Goal: Information Seeking & Learning: Learn about a topic

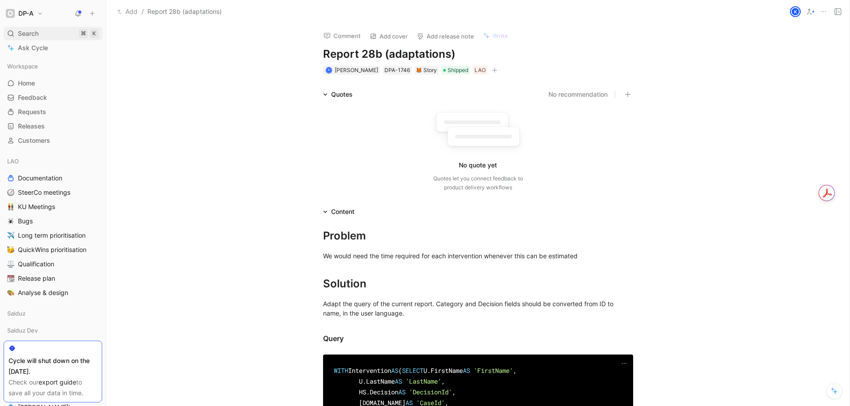
click at [23, 29] on span "Search" at bounding box center [28, 33] width 21 height 11
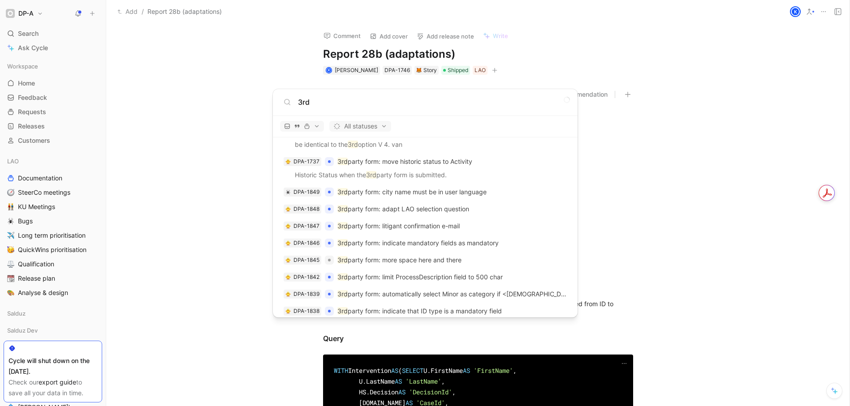
scroll to position [639, 0]
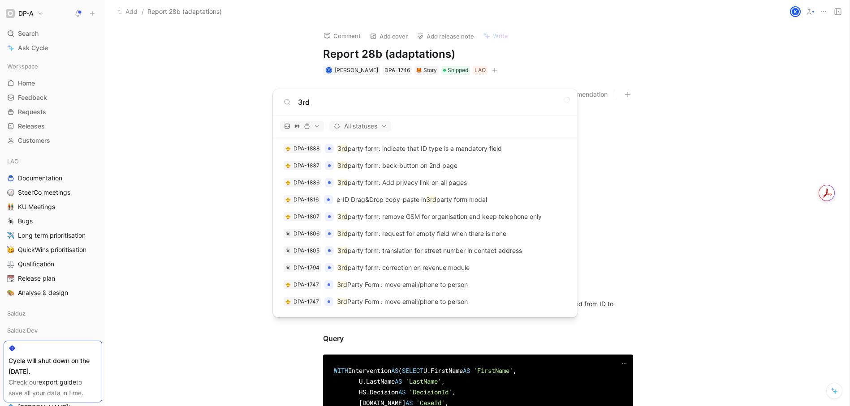
type input "3rd"
click at [417, 281] on p "3rd Party Form : move email/phone to person" at bounding box center [402, 284] width 131 height 11
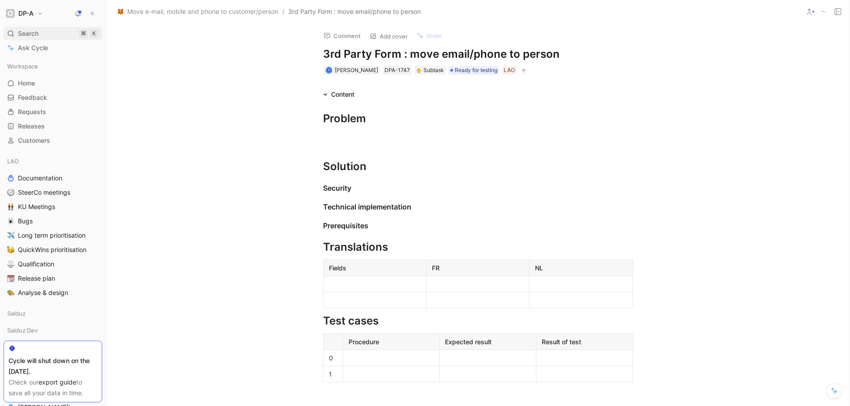
click at [27, 37] on span "Search" at bounding box center [28, 33] width 21 height 11
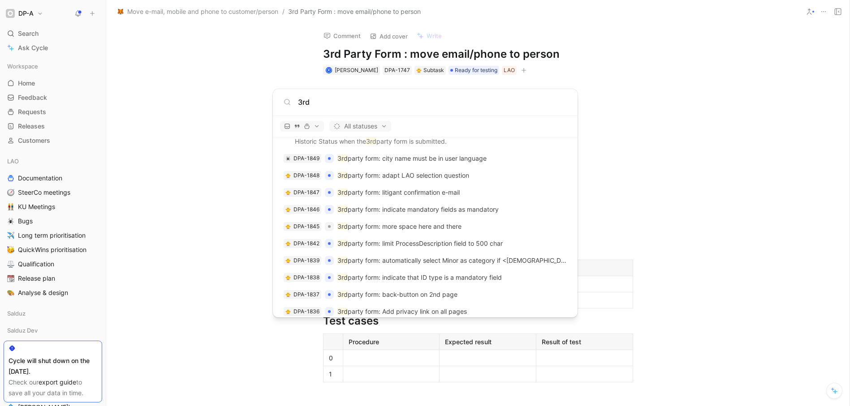
scroll to position [639, 0]
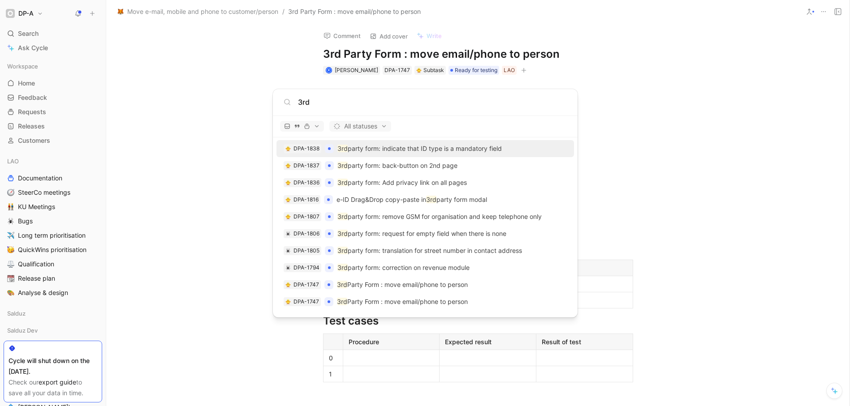
type input "3rd"
click at [421, 151] on p "3rd party form: indicate that ID type is a mandatory field" at bounding box center [419, 148] width 164 height 11
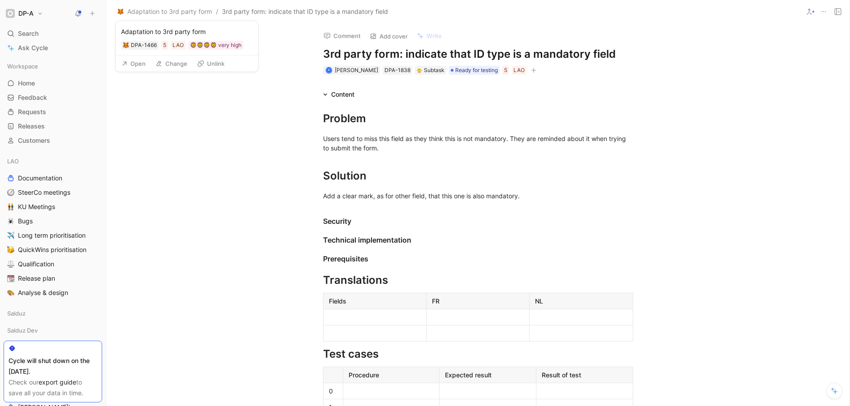
click at [137, 65] on button "Open" at bounding box center [133, 63] width 32 height 13
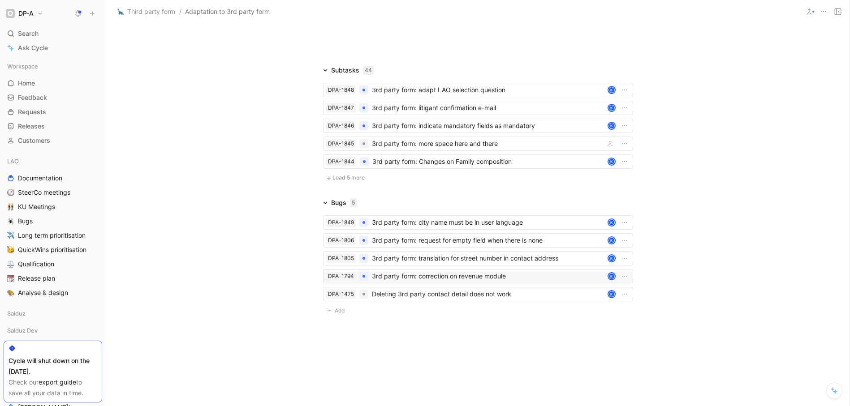
scroll to position [1402, 0]
click at [339, 178] on span "Load 5 more" at bounding box center [348, 177] width 32 height 7
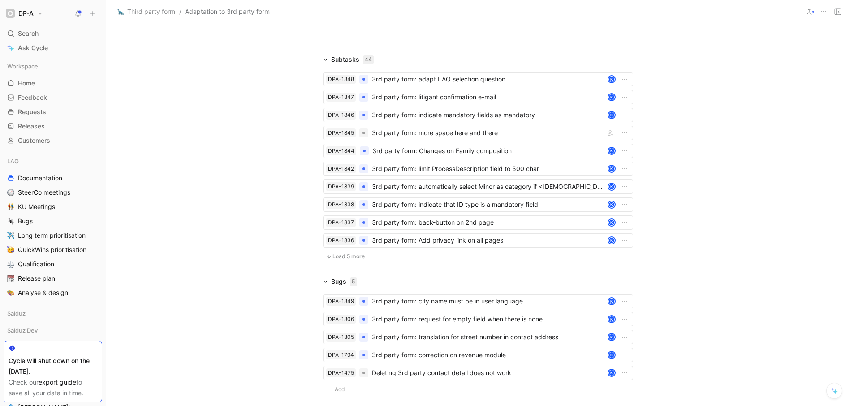
click at [352, 260] on span "Load 5 more" at bounding box center [348, 256] width 32 height 7
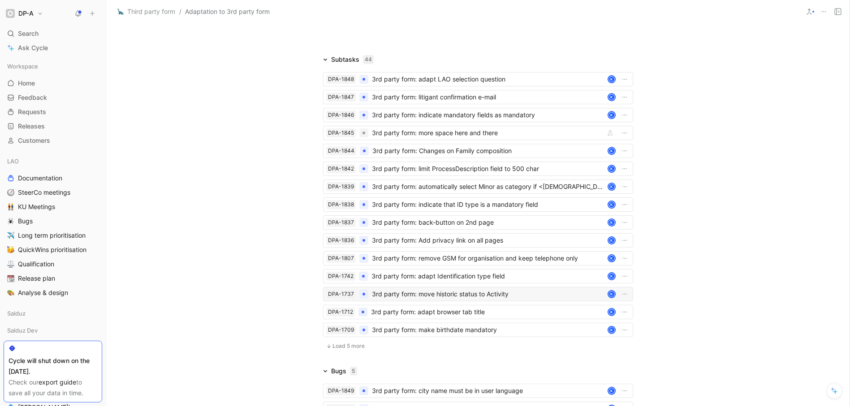
scroll to position [1581, 0]
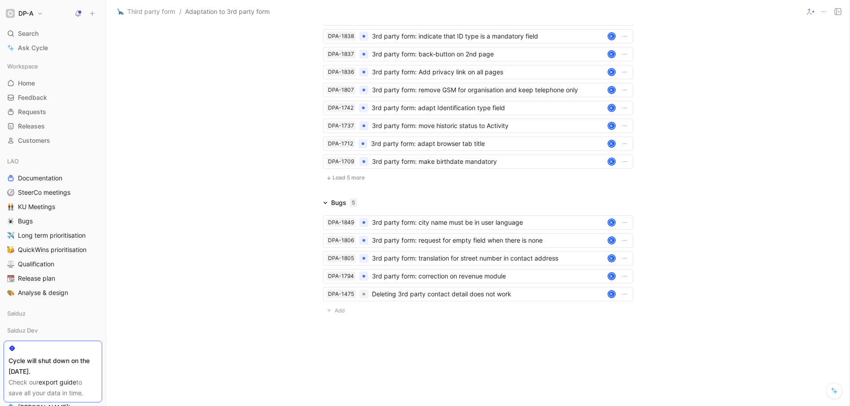
click at [335, 184] on div "DPA-1848 3rd party form: adapt LAO selection question K DPA-1847 3rd party form…" at bounding box center [478, 42] width 310 height 290
click at [344, 181] on span "Load 5 more" at bounding box center [348, 177] width 32 height 7
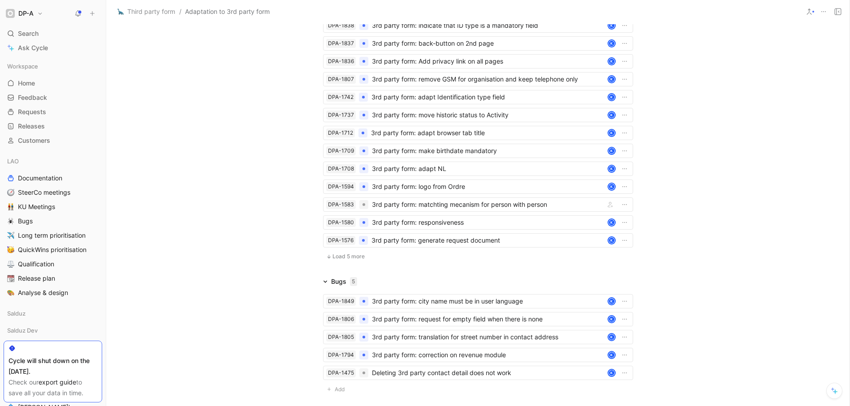
click at [347, 260] on span "Load 5 more" at bounding box center [348, 256] width 32 height 7
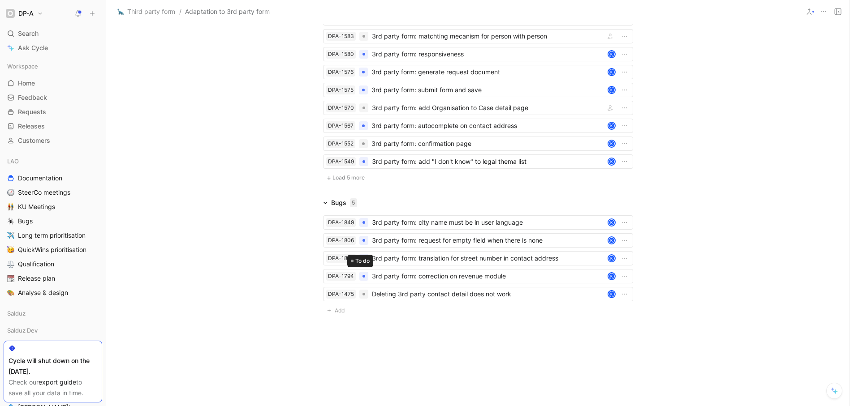
scroll to position [1761, 0]
click at [339, 174] on span "Load 5 more" at bounding box center [348, 177] width 32 height 7
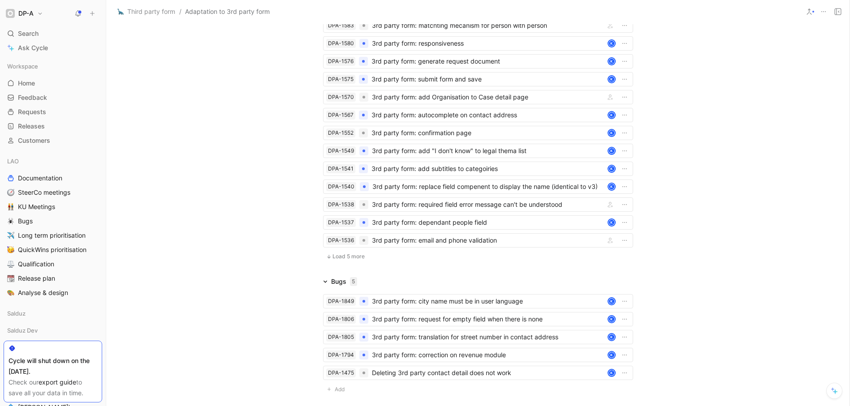
click at [345, 260] on span "Load 5 more" at bounding box center [348, 256] width 32 height 7
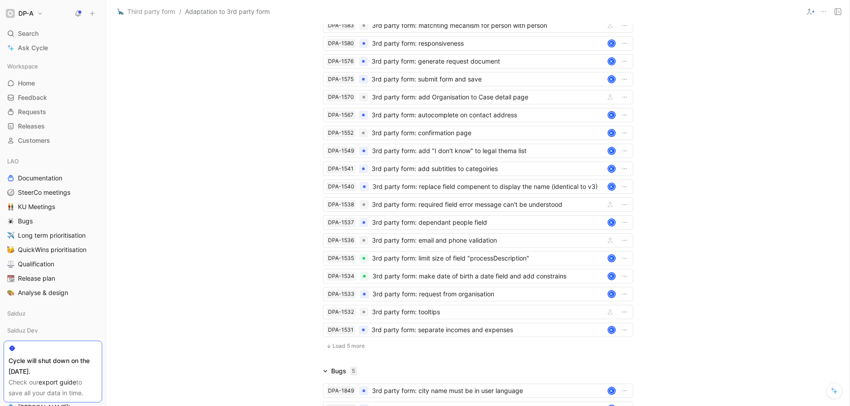
scroll to position [1940, 0]
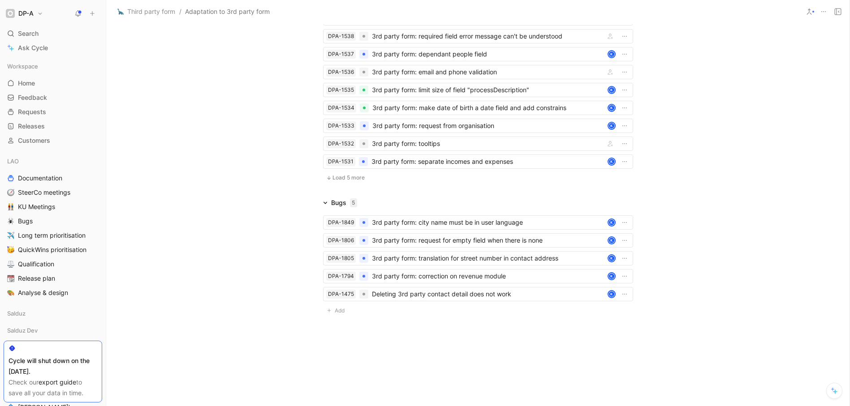
click at [341, 177] on span "Load 5 more" at bounding box center [348, 177] width 32 height 7
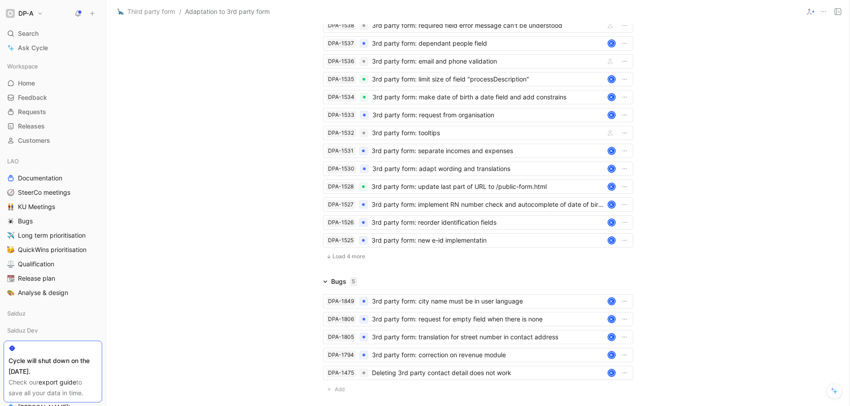
click at [348, 262] on button "Load 4 more" at bounding box center [345, 256] width 45 height 11
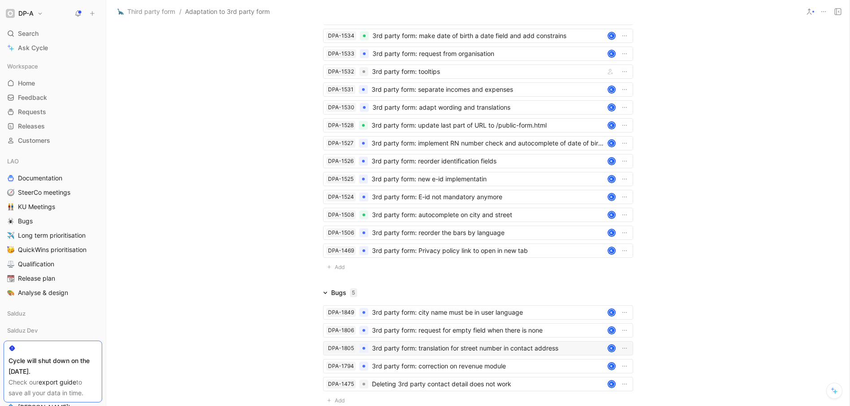
scroll to position [2102, 0]
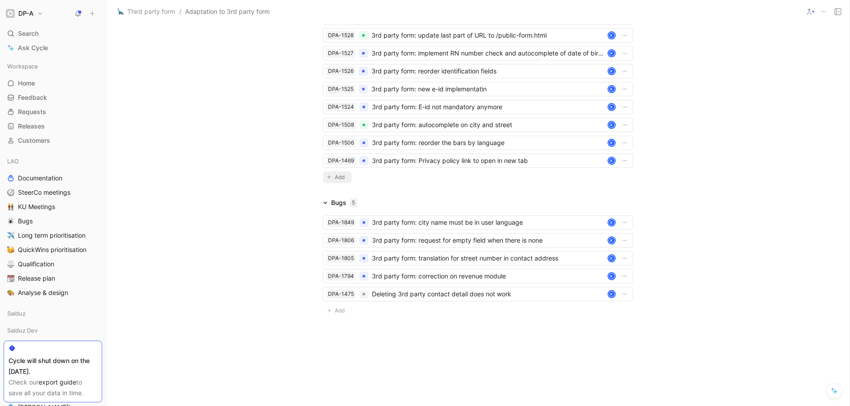
click at [336, 176] on span "Add" at bounding box center [341, 177] width 13 height 9
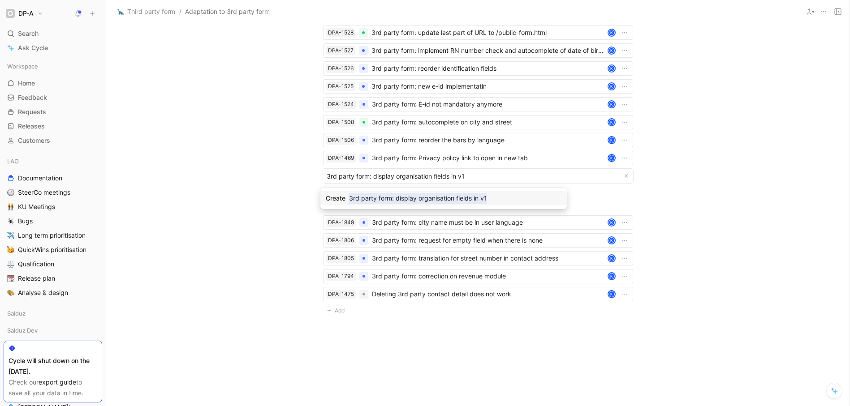
type input "3rd party form: display organisation fields in v1"
click at [391, 201] on mark "3rd party form: display organisation fields in v1" at bounding box center [418, 198] width 138 height 11
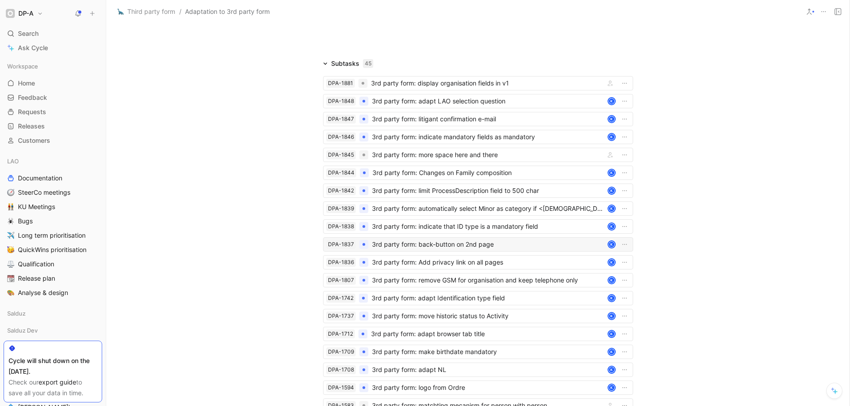
scroll to position [1204, 0]
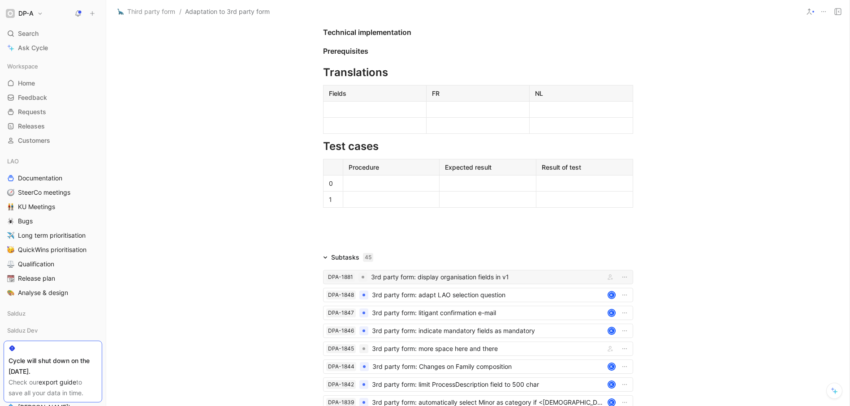
click at [437, 283] on div "3rd party form: display organisation fields in v1" at bounding box center [486, 277] width 230 height 11
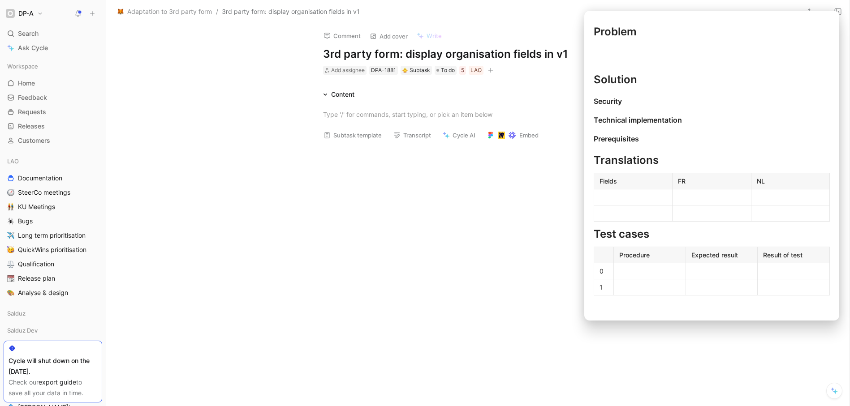
click at [357, 137] on button "Subtask template" at bounding box center [352, 135] width 66 height 13
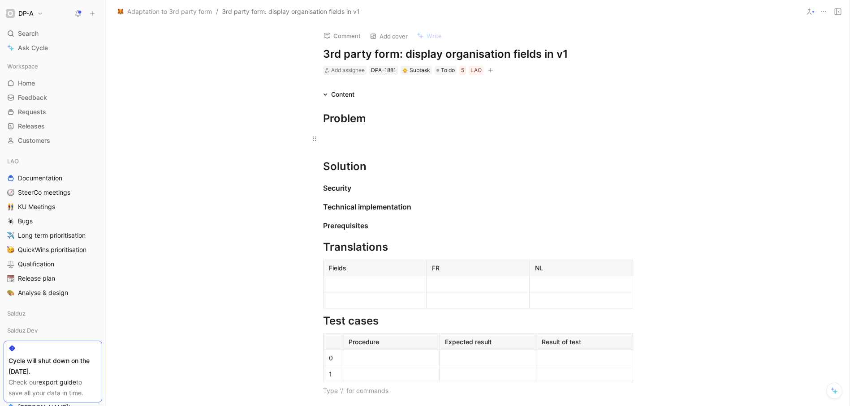
click at [337, 138] on div at bounding box center [478, 138] width 310 height 9
click at [378, 170] on div "Solution" at bounding box center [478, 167] width 310 height 16
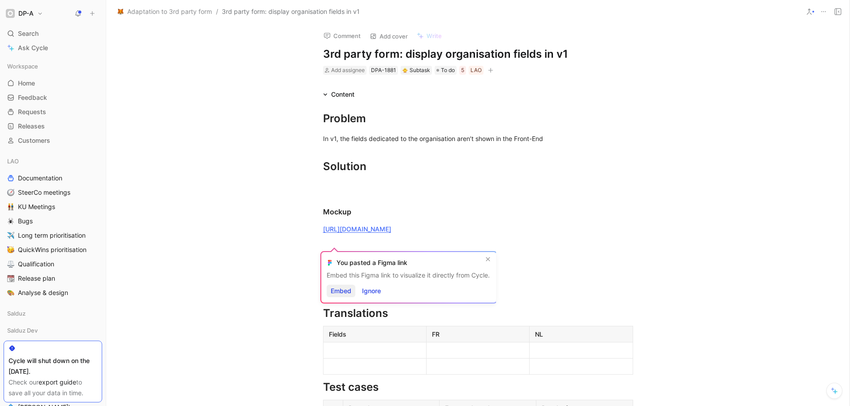
click at [347, 294] on span "Embed" at bounding box center [341, 291] width 21 height 11
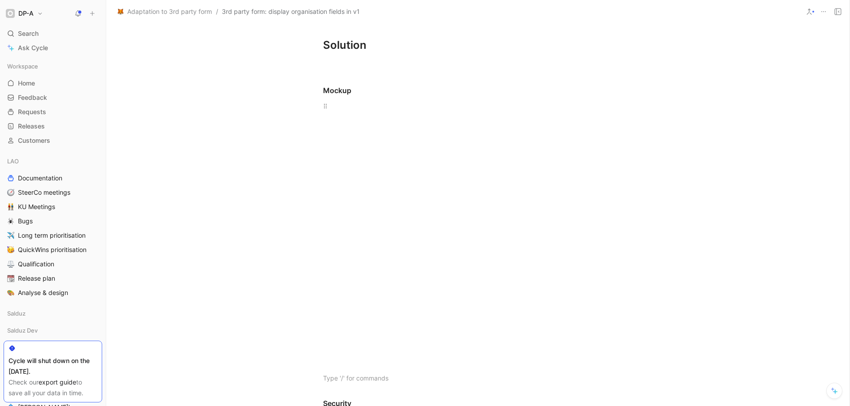
scroll to position [190, 0]
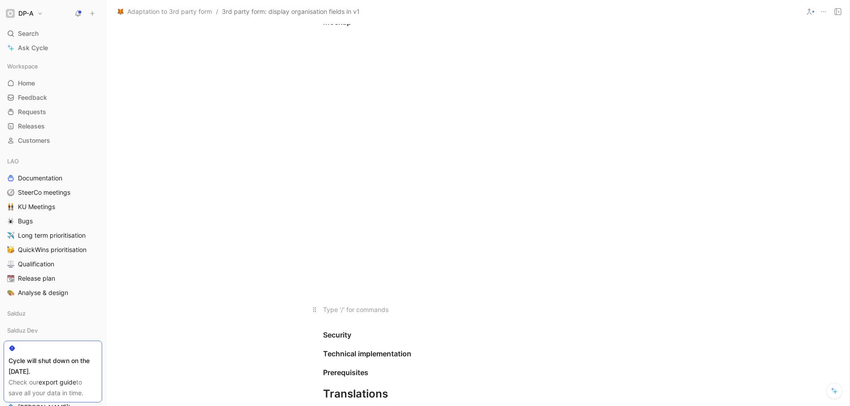
click at [352, 314] on div at bounding box center [478, 309] width 310 height 9
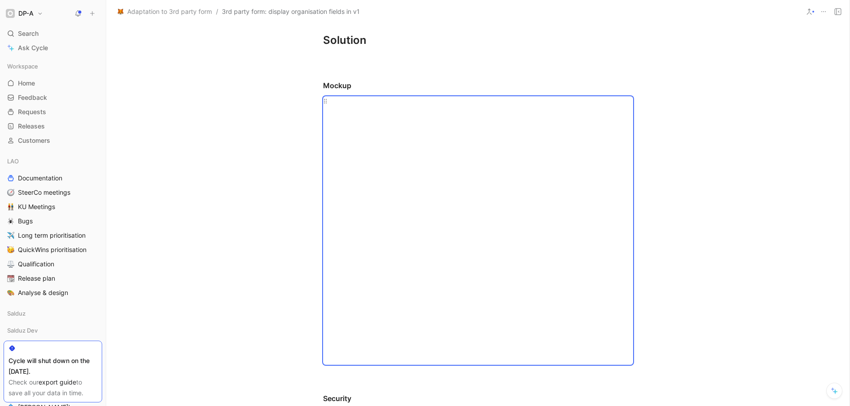
scroll to position [125, 0]
click at [367, 87] on div "Mockup" at bounding box center [478, 86] width 310 height 11
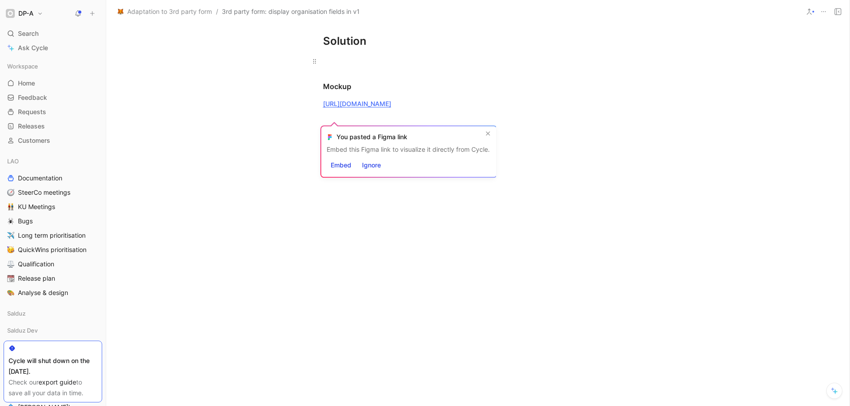
click at [407, 68] on p at bounding box center [478, 61] width 344 height 15
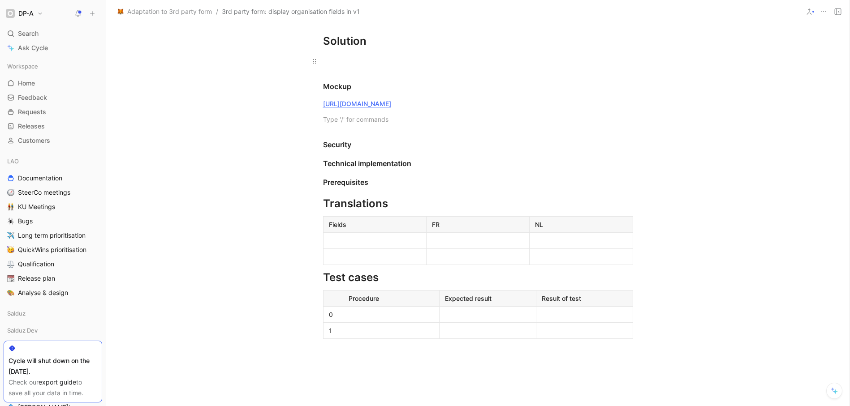
click at [355, 64] on div at bounding box center [478, 60] width 310 height 9
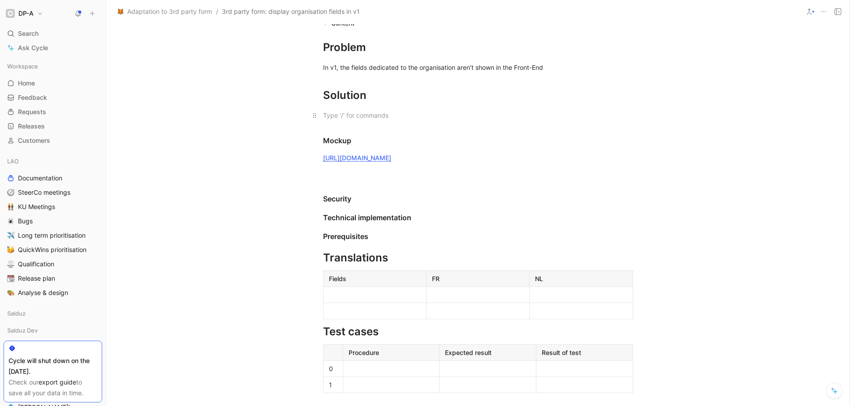
scroll to position [0, 0]
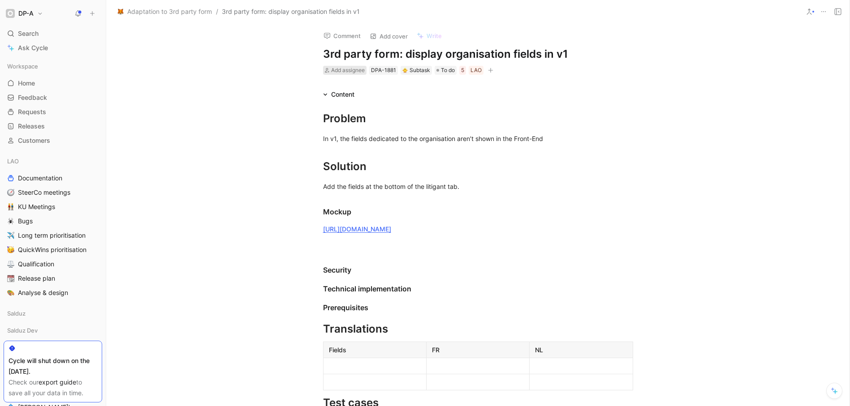
click at [344, 73] on span "Add assignee" at bounding box center [348, 70] width 34 height 7
type input "khal"
click at [367, 106] on span "[PERSON_NAME]" at bounding box center [376, 105] width 51 height 8
click at [454, 69] on span "To do" at bounding box center [461, 70] width 14 height 9
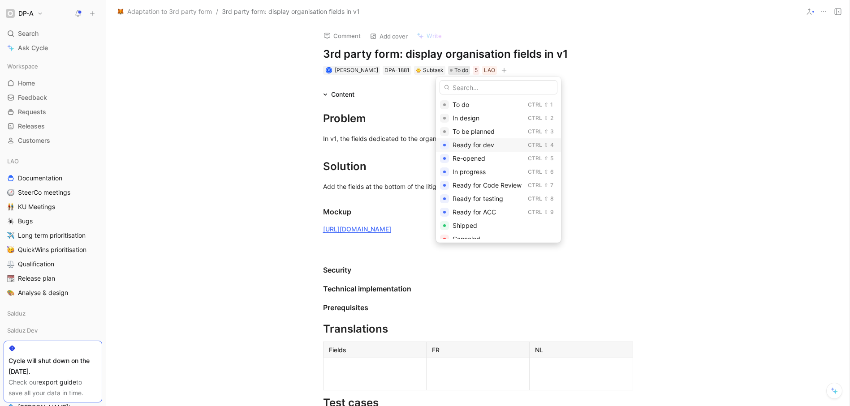
click at [489, 146] on span "Ready for dev" at bounding box center [473, 145] width 42 height 8
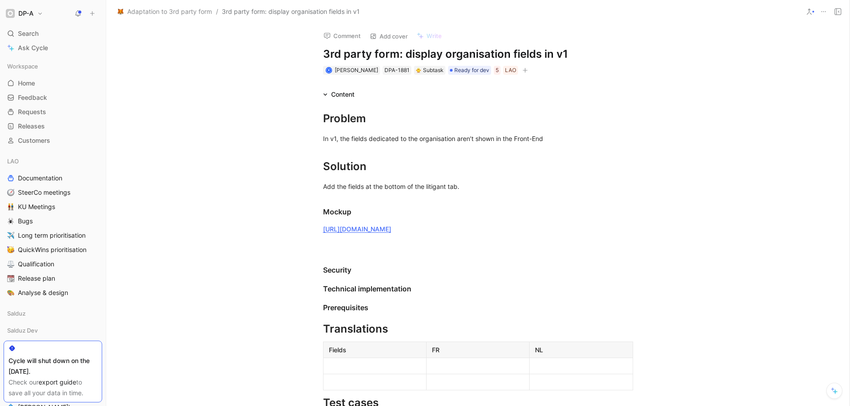
click at [227, 114] on div "Problem In v1, the fields dedicated to the organisation aren’t shown in the Fro…" at bounding box center [477, 293] width 743 height 387
click at [164, 193] on div "Problem In v1, the fields dedicated to the organisation aren’t shown in the Fro…" at bounding box center [477, 293] width 743 height 387
click at [364, 134] on div "In v1, the fields dedicated to the organisation aren’t shown in the Front-End" at bounding box center [478, 138] width 310 height 9
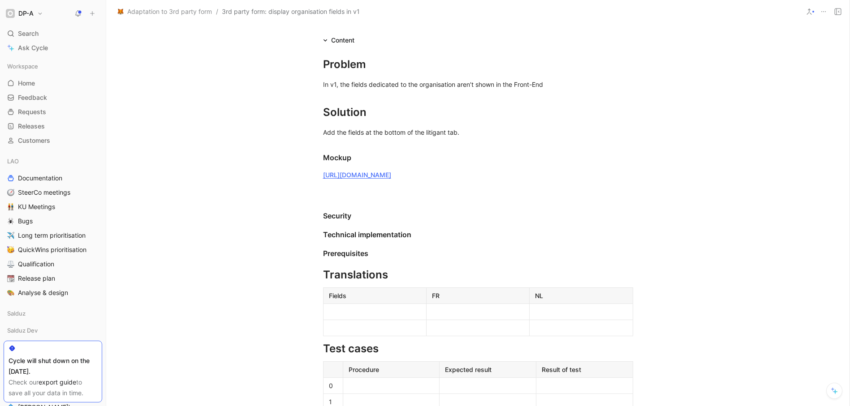
scroll to position [56, 0]
click at [352, 315] on div at bounding box center [375, 310] width 92 height 9
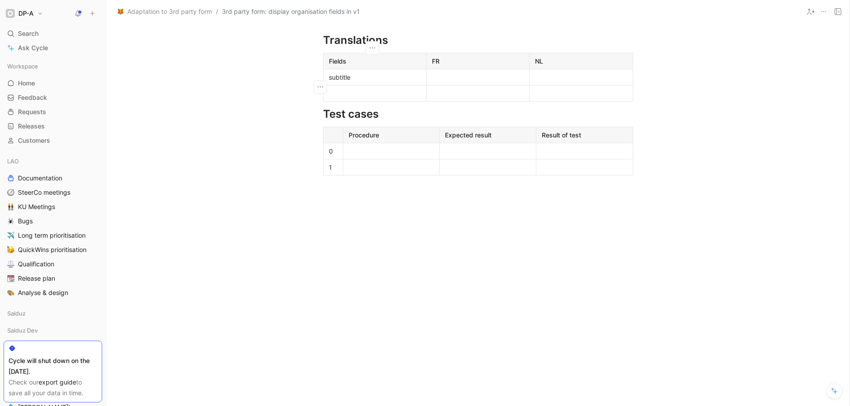
scroll to position [236, 0]
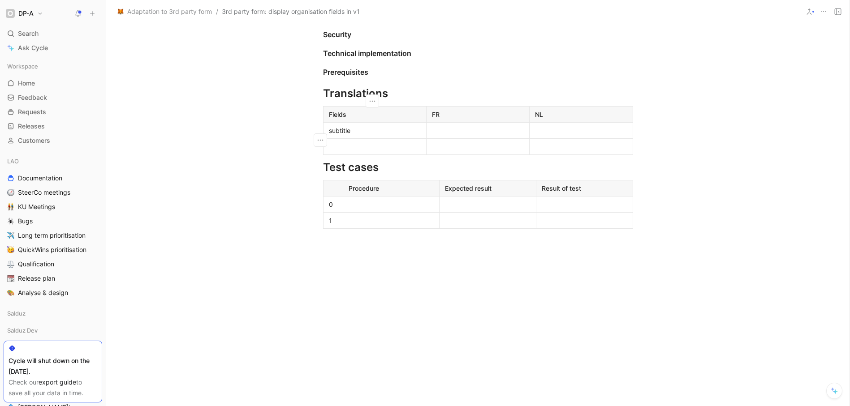
click at [467, 135] on div at bounding box center [478, 130] width 92 height 9
click at [547, 135] on div at bounding box center [581, 130] width 92 height 9
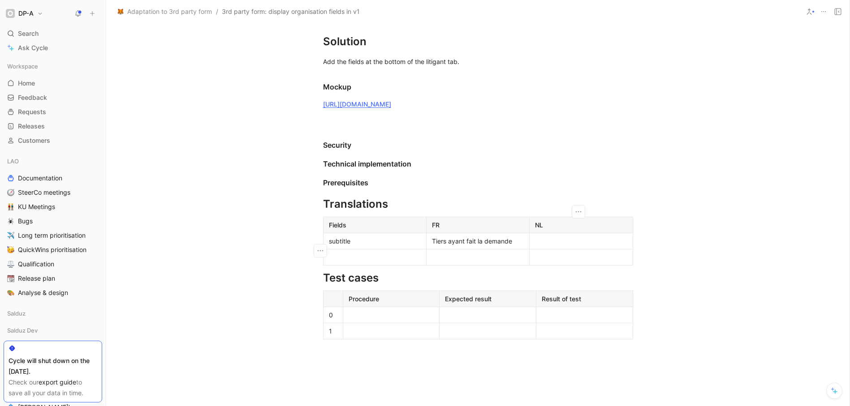
scroll to position [125, 0]
drag, startPoint x: 510, startPoint y: 251, endPoint x: 429, endPoint y: 244, distance: 81.8
click at [429, 244] on p "Tiers ayant fait la demande" at bounding box center [477, 241] width 99 height 12
copy span "Tiers ayant fait la demande"
click at [562, 245] on div at bounding box center [581, 240] width 92 height 9
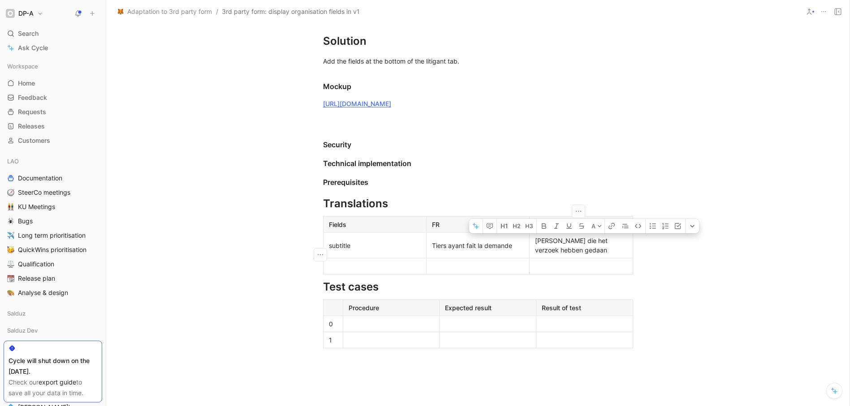
drag, startPoint x: 567, startPoint y: 249, endPoint x: 601, endPoint y: 250, distance: 34.0
click at [601, 250] on div "[PERSON_NAME] die het verzoek hebben gedaan" at bounding box center [581, 245] width 92 height 19
click at [662, 254] on div "Problem In v1, the fields dedicated to the organisation aren’t shown in the Fro…" at bounding box center [477, 172] width 743 height 397
click at [176, 148] on div "Problem In v1, the fields dedicated to the organisation aren’t shown in the Fro…" at bounding box center [477, 172] width 743 height 397
click at [233, 237] on div "Problem In v1, the fields dedicated to the organisation aren’t shown in the Fro…" at bounding box center [477, 172] width 743 height 397
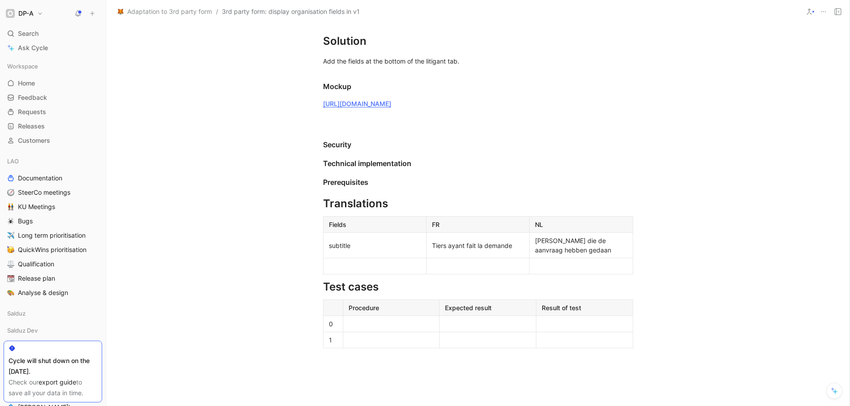
click at [247, 170] on div "Problem In v1, the fields dedicated to the organisation aren’t shown in the Fro…" at bounding box center [477, 172] width 743 height 397
click at [323, 150] on div "Security" at bounding box center [478, 144] width 310 height 11
click at [323, 188] on div "Prerequisites" at bounding box center [478, 182] width 310 height 11
click at [163, 185] on div "Problem In v1, the fields dedicated to the organisation aren’t shown in the Fro…" at bounding box center [477, 172] width 743 height 397
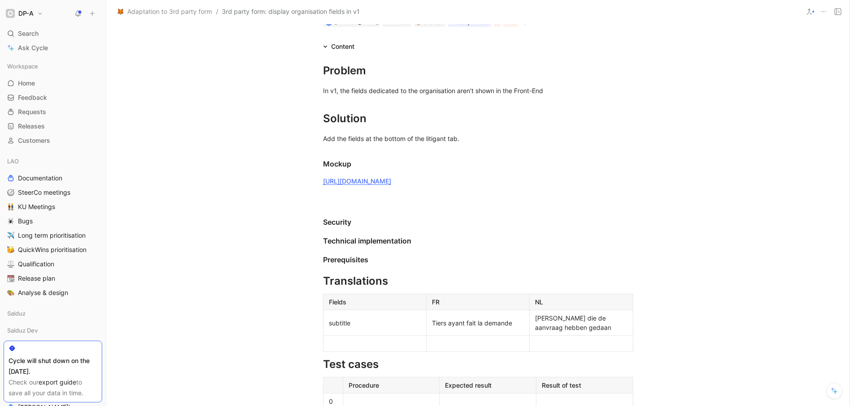
scroll to position [0, 0]
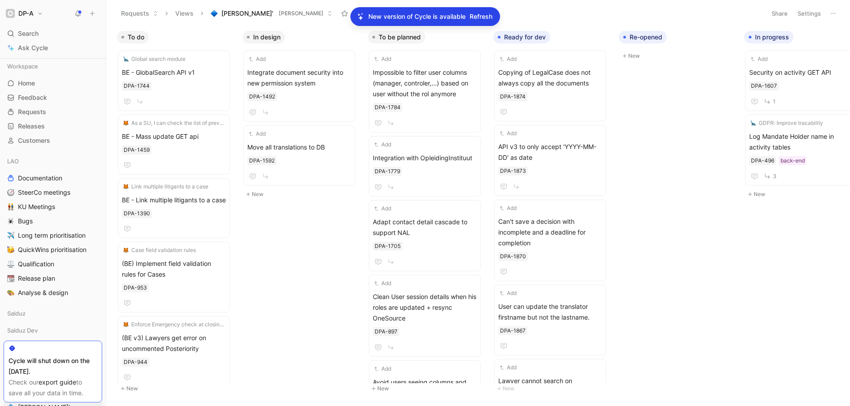
scroll to position [0, 179]
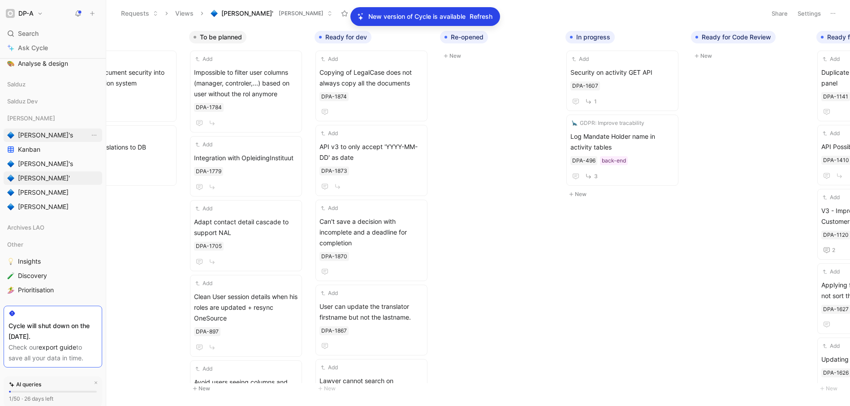
click at [30, 136] on span "[PERSON_NAME]'s" at bounding box center [45, 135] width 55 height 9
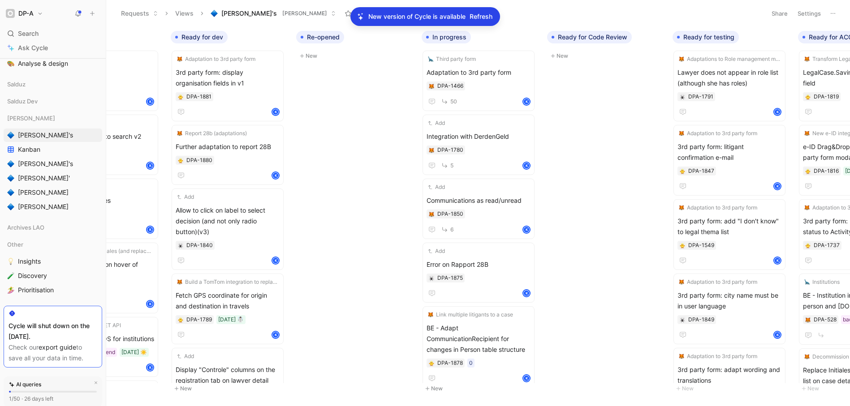
scroll to position [0, 324]
click at [482, 260] on span "Error on Rapport 28B" at bounding box center [477, 264] width 104 height 11
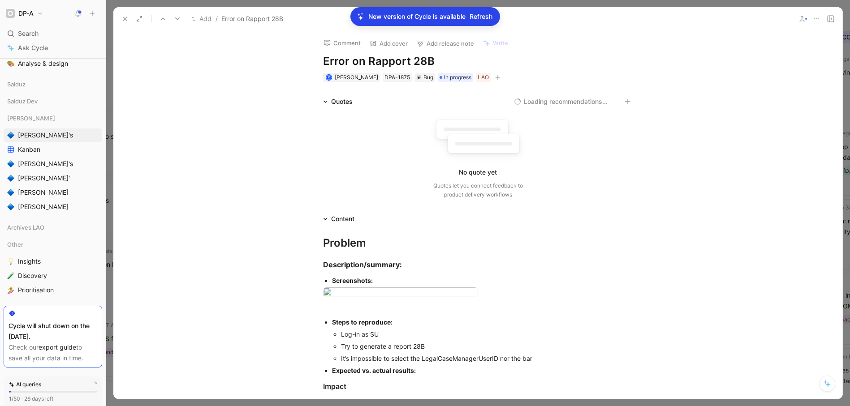
click at [126, 19] on use at bounding box center [125, 19] width 4 height 4
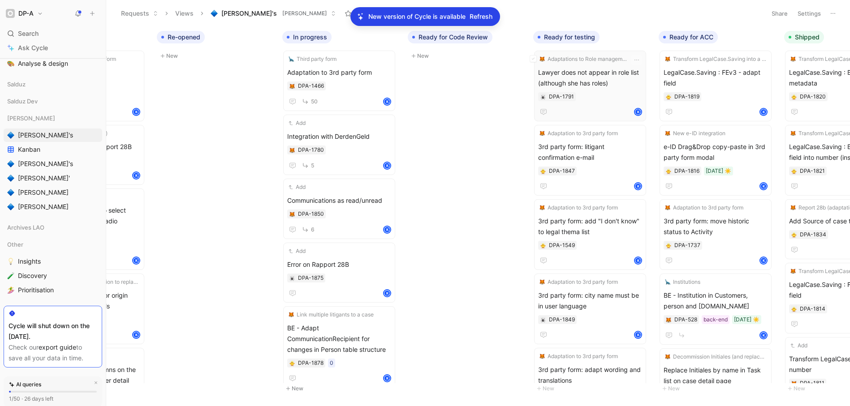
scroll to position [0, 227]
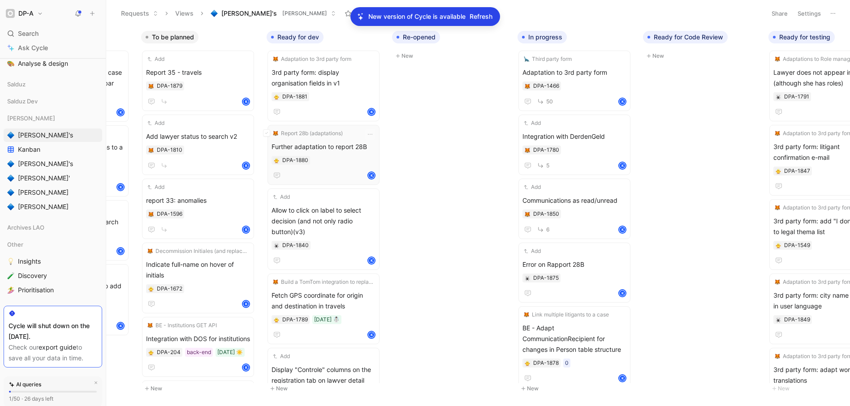
click at [329, 151] on span "Further adaptation to report 28B" at bounding box center [323, 147] width 104 height 11
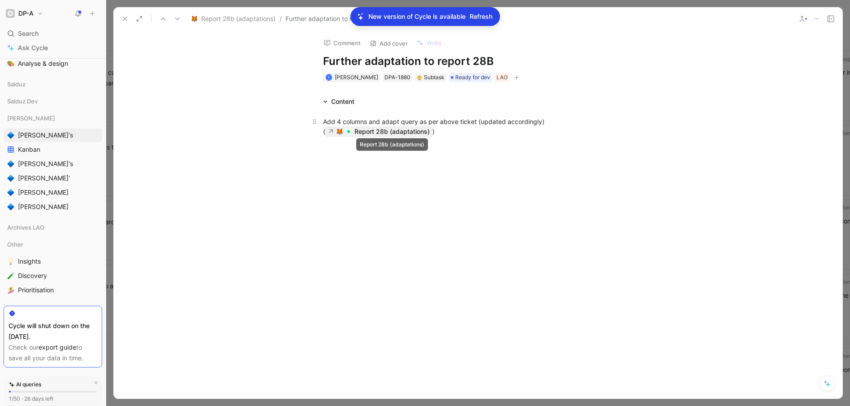
click at [373, 133] on div "Report 28b (adaptations)" at bounding box center [391, 131] width 75 height 11
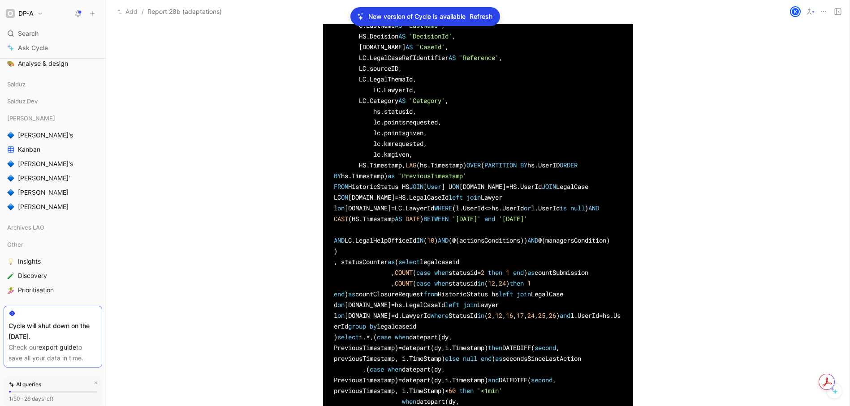
scroll to position [349, 0]
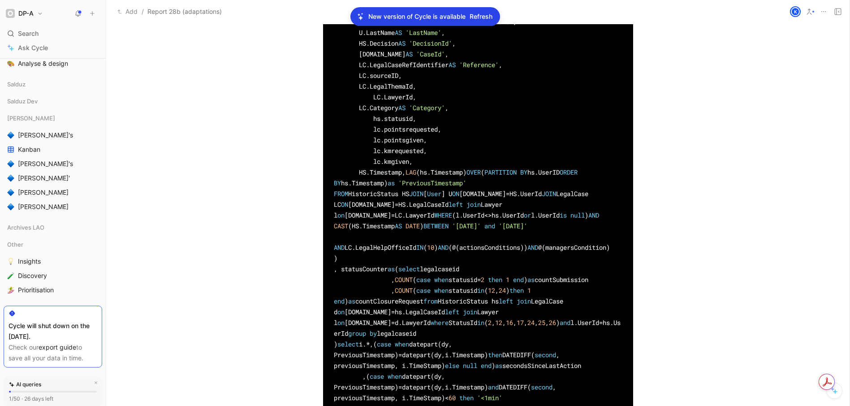
drag, startPoint x: 355, startPoint y: 268, endPoint x: 509, endPoint y: 281, distance: 155.1
click at [517, 267] on div "WITH Intervention AS ( SELECT U.FirstName AS 'FirstName' , U.LastName AS 'LastN…" at bounding box center [478, 328] width 288 height 623
drag, startPoint x: 377, startPoint y: 280, endPoint x: 355, endPoint y: 271, distance: 24.1
click at [355, 271] on div "WITH Intervention AS ( SELECT U.FirstName AS 'FirstName' , U.LastName AS 'LastN…" at bounding box center [478, 328] width 288 height 623
click at [238, 170] on div "WITH Intervention AS ( SELECT U.FirstName AS 'FirstName' , U.LastName AS 'LastN…" at bounding box center [477, 328] width 743 height 657
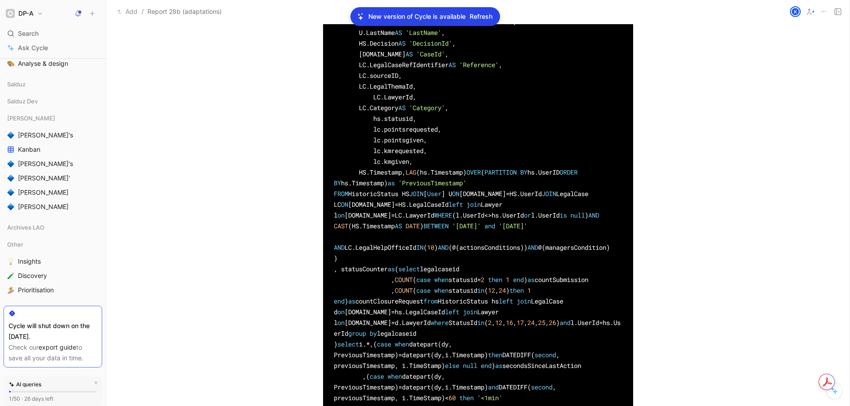
drag, startPoint x: 332, startPoint y: 268, endPoint x: 446, endPoint y: 312, distance: 121.5
click at [446, 312] on div "WITH Intervention AS ( SELECT U.FirstName AS 'FirstName' , U.LastName AS 'LastN…" at bounding box center [478, 328] width 288 height 623
copy div "WHERE (l.UserId <> hs.UserId or l.UserId is null ) AND CAST (HS.Timestamp AS DA…"
click at [357, 267] on div "WITH Intervention AS ( SELECT U.FirstName AS 'FirstName' , U.LastName AS 'LastN…" at bounding box center [478, 328] width 288 height 623
drag, startPoint x: 354, startPoint y: 269, endPoint x: 513, endPoint y: 269, distance: 159.0
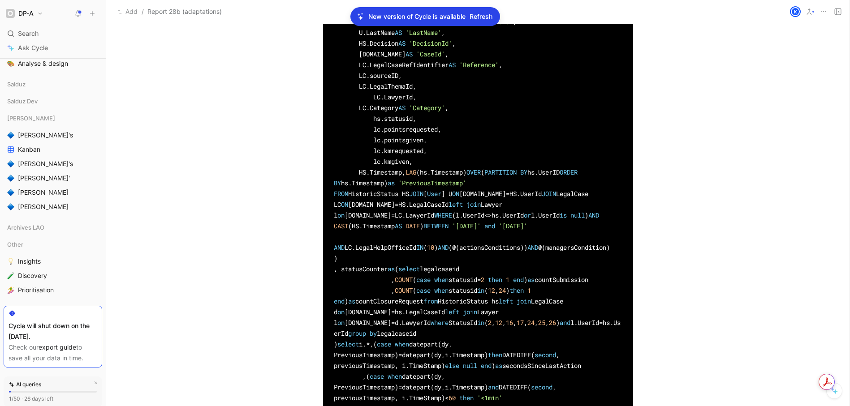
click at [515, 267] on div "WITH Intervention AS ( SELECT U.FirstName AS 'FirstName' , U.LastName AS 'LastN…" at bounding box center [478, 328] width 288 height 623
copy div "(l.UserId <> hs.UserId or l.UserId is null )"
